Goal: Transaction & Acquisition: Obtain resource

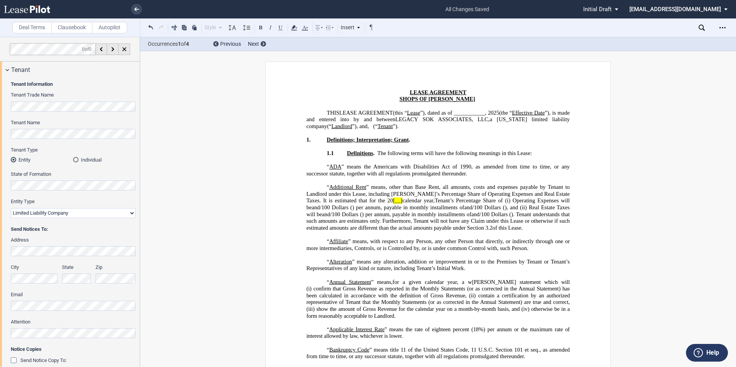
select select "limited liability company"
select select "number:4"
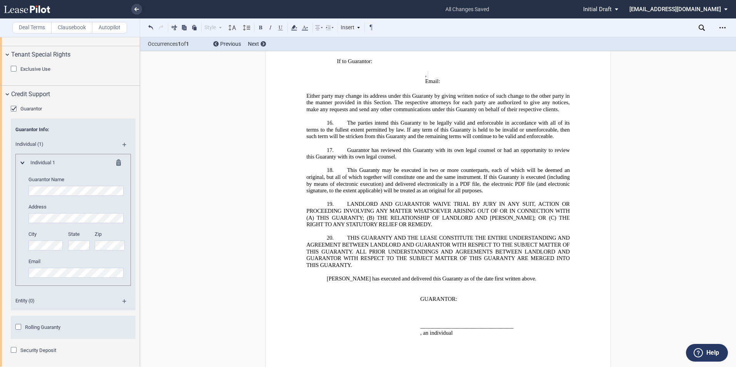
scroll to position [1477, 0]
click at [70, 266] on label "Email" at bounding box center [76, 262] width 97 height 7
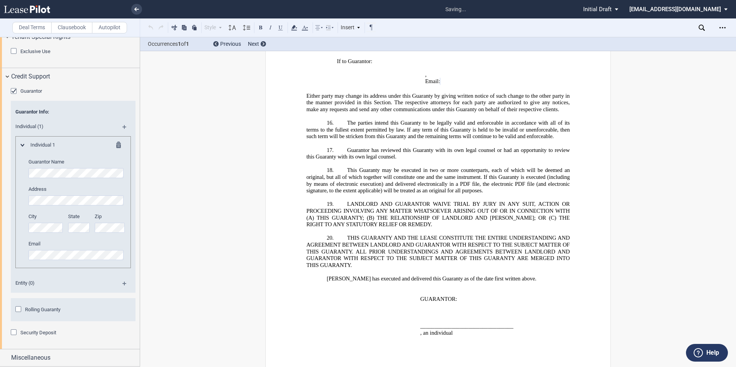
scroll to position [1538, 0]
click at [13, 333] on div "Security Deposit" at bounding box center [15, 333] width 8 height 8
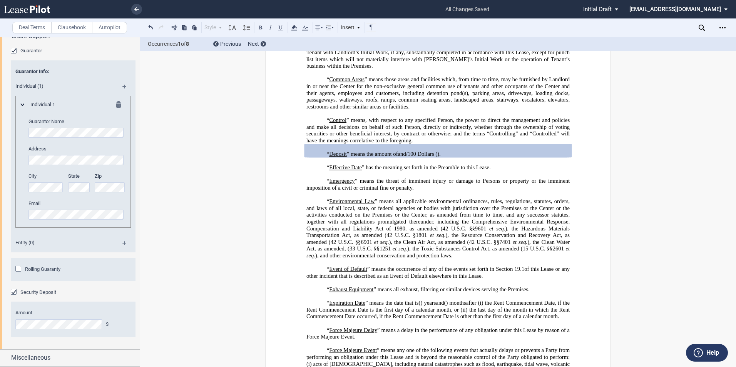
scroll to position [1579, 0]
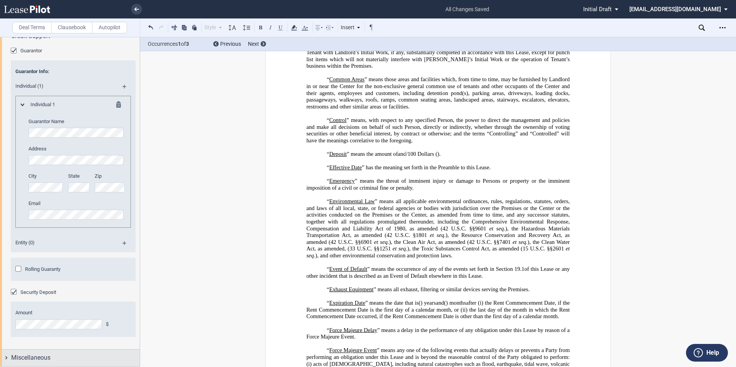
click at [9, 358] on div "Miscellaneous" at bounding box center [70, 358] width 140 height 17
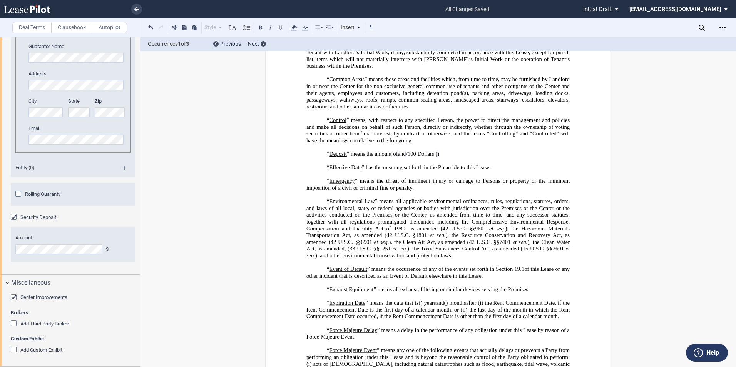
scroll to position [1651, 0]
click at [13, 352] on div "Add Custom Exhibit" at bounding box center [15, 351] width 8 height 8
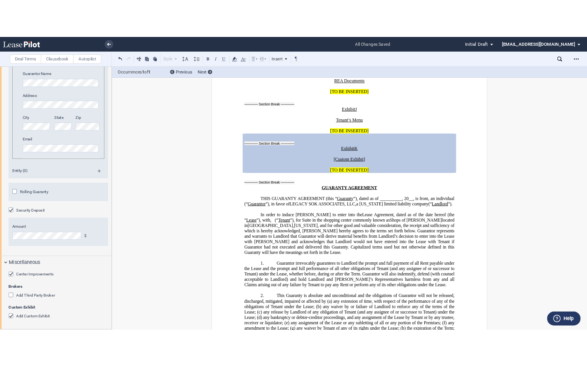
scroll to position [1654, 0]
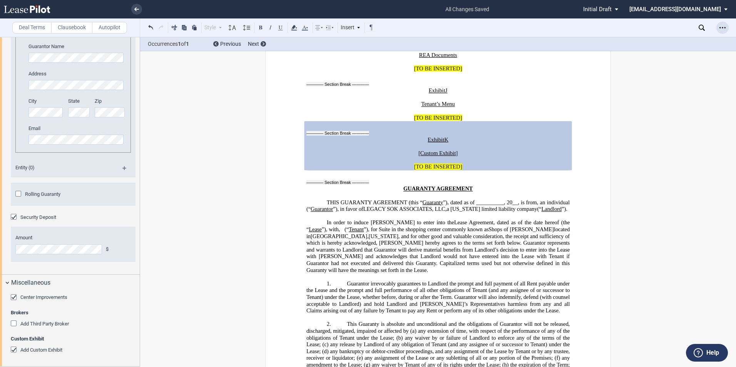
click at [724, 27] on icon "Open Lease options menu" at bounding box center [722, 28] width 6 height 6
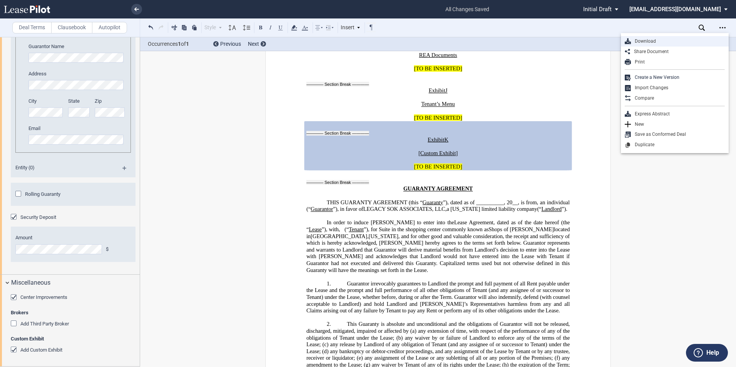
click at [656, 41] on div "Download" at bounding box center [678, 41] width 94 height 7
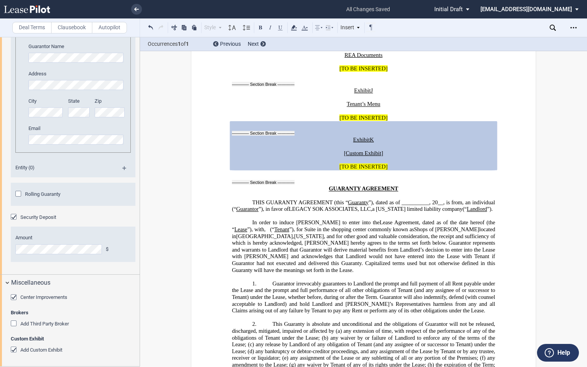
scroll to position [15902, 0]
click at [574, 27] on icon "Open Lease options menu" at bounding box center [574, 28] width 6 height 6
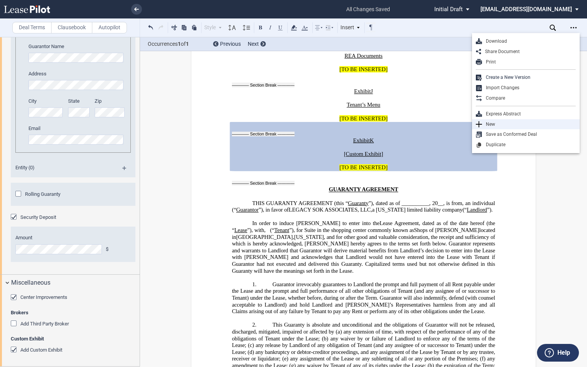
click at [491, 125] on div "New" at bounding box center [529, 124] width 94 height 7
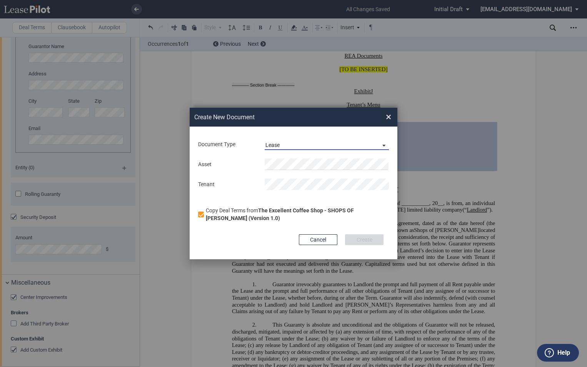
click at [386, 145] on span "Document Type: \aLease\a" at bounding box center [381, 145] width 9 height 8
click at [277, 147] on div "Lease" at bounding box center [273, 145] width 16 height 8
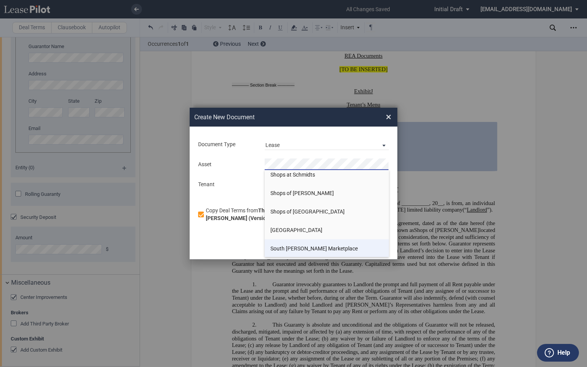
scroll to position [946, 0]
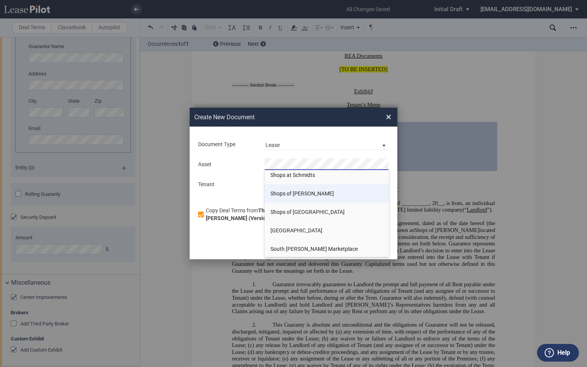
click at [309, 197] on li "Shops of [PERSON_NAME]" at bounding box center [327, 193] width 124 height 18
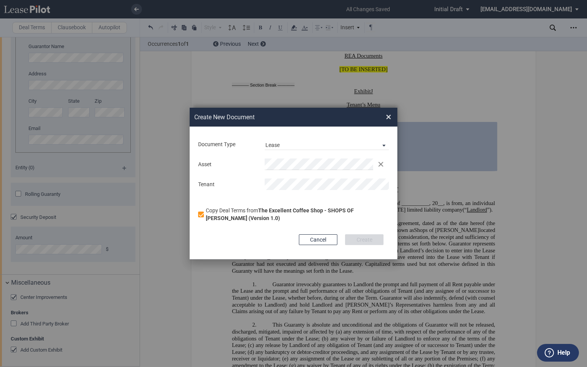
click at [388, 116] on span "×" at bounding box center [388, 117] width 5 height 12
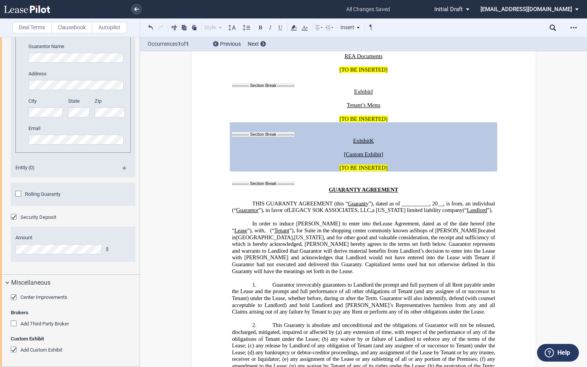
scroll to position [15901, 0]
click at [573, 27] on use "Open Lease options menu" at bounding box center [574, 27] width 6 height 1
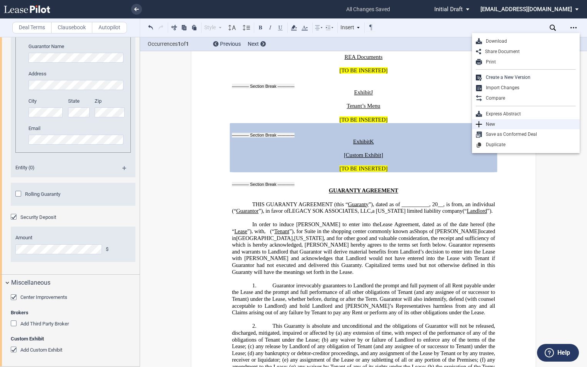
click at [502, 125] on div "New" at bounding box center [529, 124] width 94 height 7
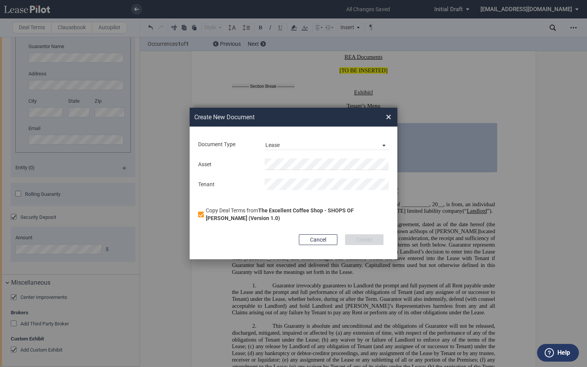
click at [392, 118] on div "Create New Document Create New Conformed Deal ×" at bounding box center [294, 117] width 208 height 19
click at [389, 116] on span "×" at bounding box center [388, 117] width 5 height 12
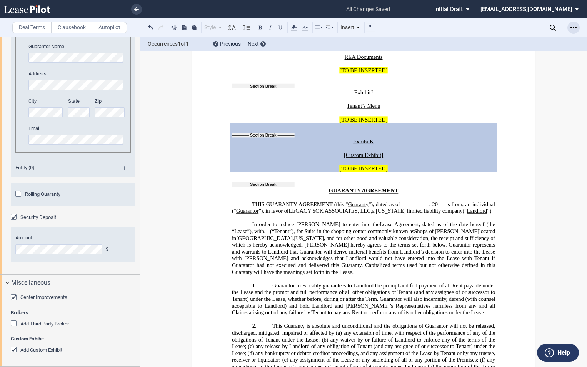
click at [569, 27] on div "Open Lease options menu" at bounding box center [573, 28] width 12 height 12
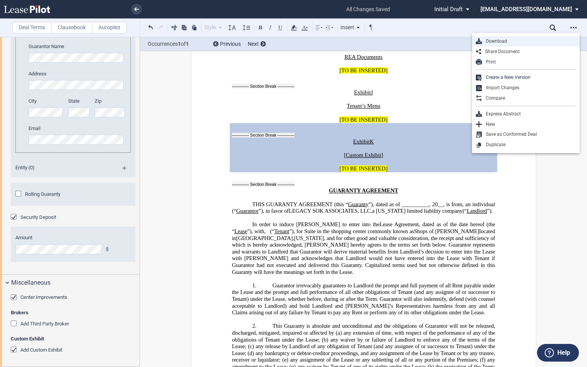
click at [490, 40] on div "Download" at bounding box center [529, 41] width 94 height 7
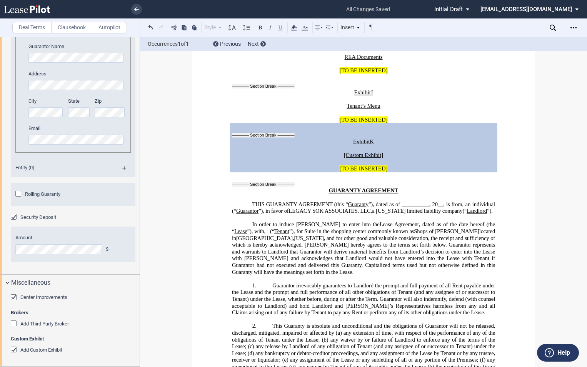
scroll to position [1651, 0]
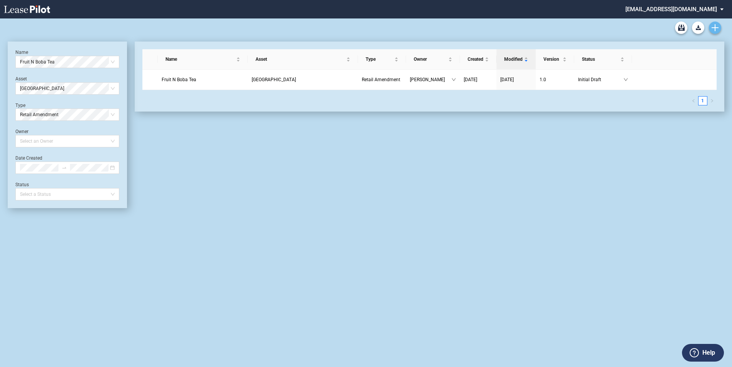
click at [715, 29] on use "Create new document" at bounding box center [714, 27] width 7 height 7
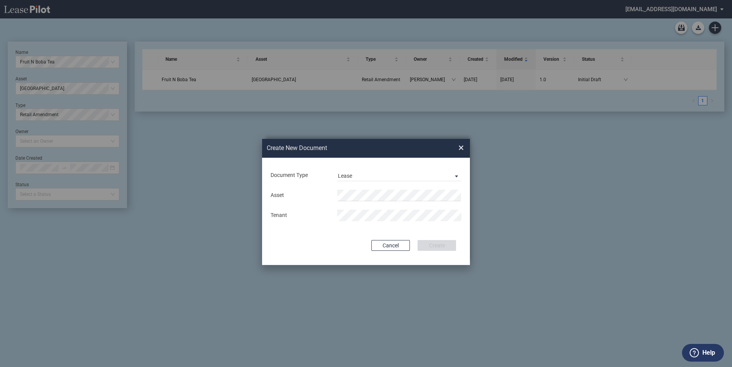
click at [457, 144] on div "Create New Document Create New Conformed Deal ×" at bounding box center [366, 148] width 208 height 19
click at [462, 147] on span "×" at bounding box center [460, 148] width 5 height 12
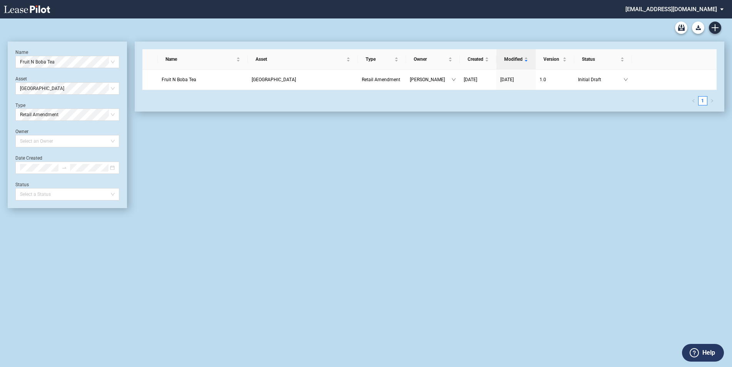
scroll to position [18, 0]
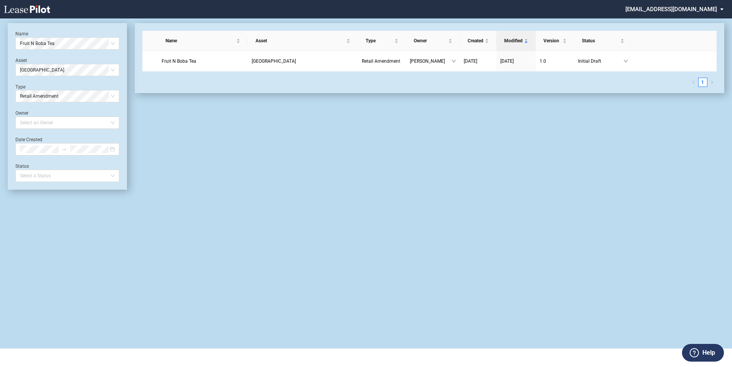
drag, startPoint x: 714, startPoint y: 0, endPoint x: 509, endPoint y: 140, distance: 248.6
click at [509, 140] on div "Name Asset Type Owner Created Modified Version Status Fruit N Boba Tea King Far…" at bounding box center [425, 106] width 597 height 167
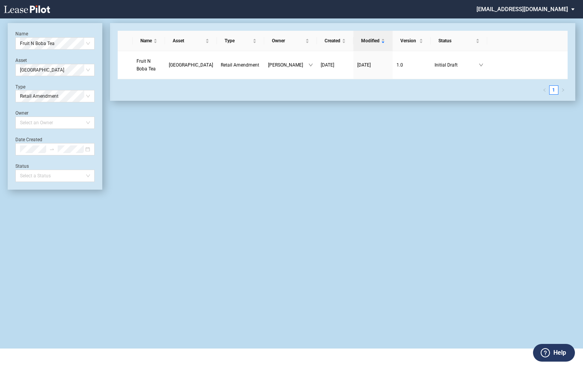
click at [546, 162] on div "Name Asset Type Owner Created Modified Version Status Fruit N Boba Tea King Far…" at bounding box center [338, 106] width 473 height 167
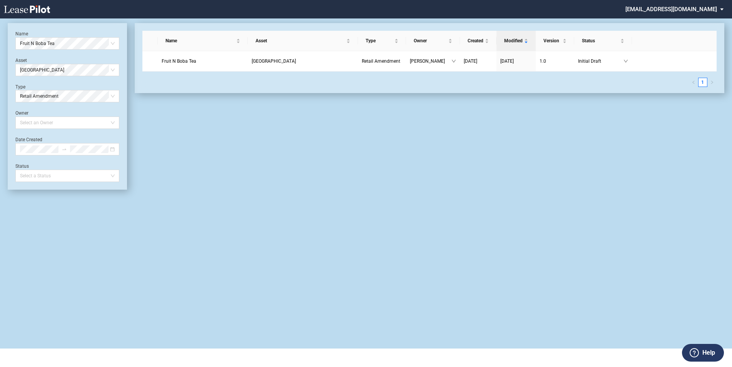
click at [722, 10] on md-select "rsaucedo@diamondlawpa.com Change Password 2-Factor Authentication Sign Out" at bounding box center [676, 8] width 105 height 17
click at [669, 130] on md-backdrop at bounding box center [366, 183] width 732 height 367
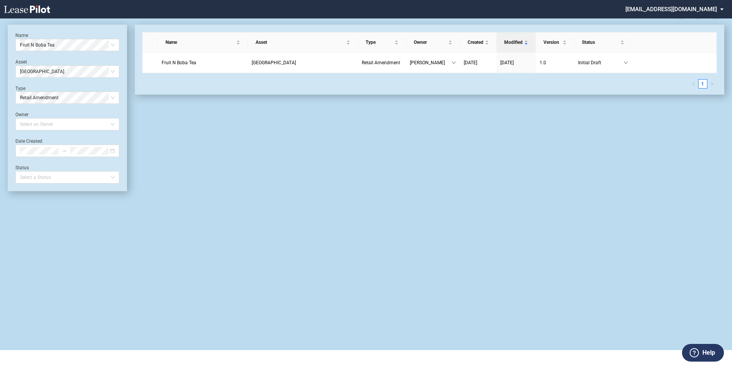
scroll to position [16, 0]
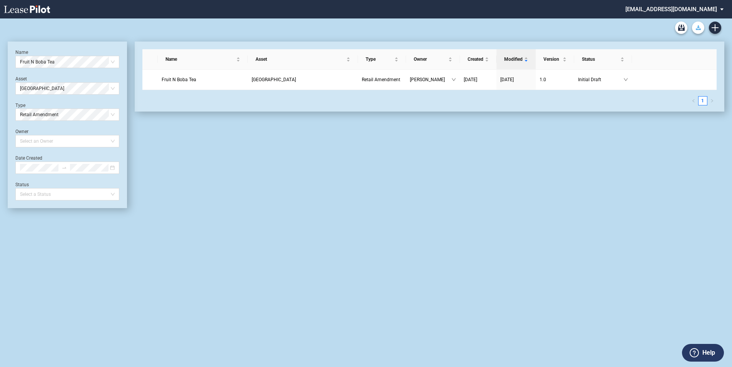
click at [697, 30] on button "Download Blank Form" at bounding box center [698, 28] width 12 height 12
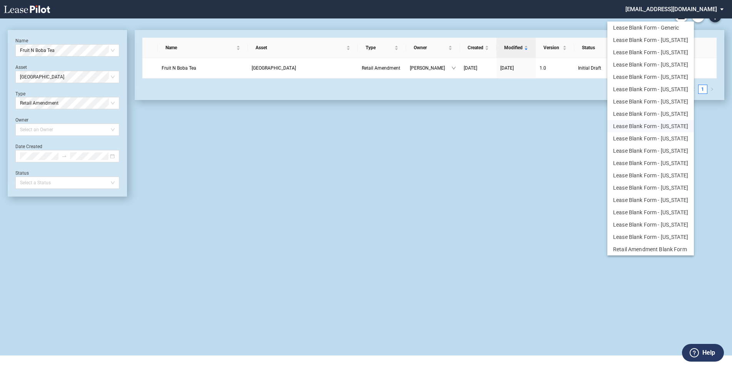
scroll to position [8, 0]
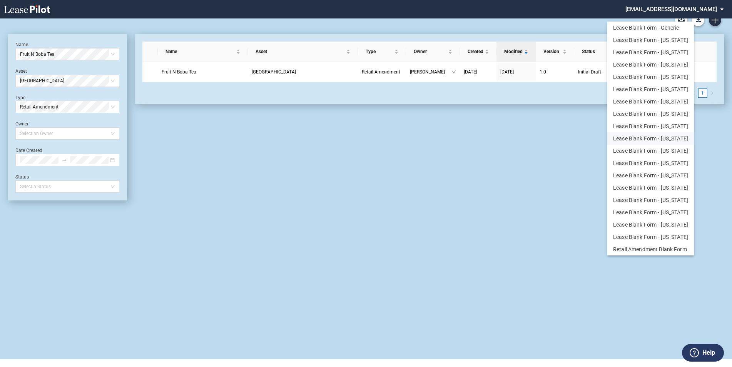
click at [665, 140] on button "Lease Blank Form - Florida" at bounding box center [650, 138] width 87 height 12
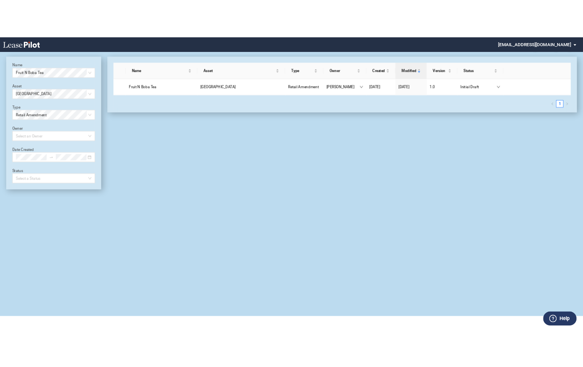
scroll to position [0, 0]
